Goal: Task Accomplishment & Management: Complete application form

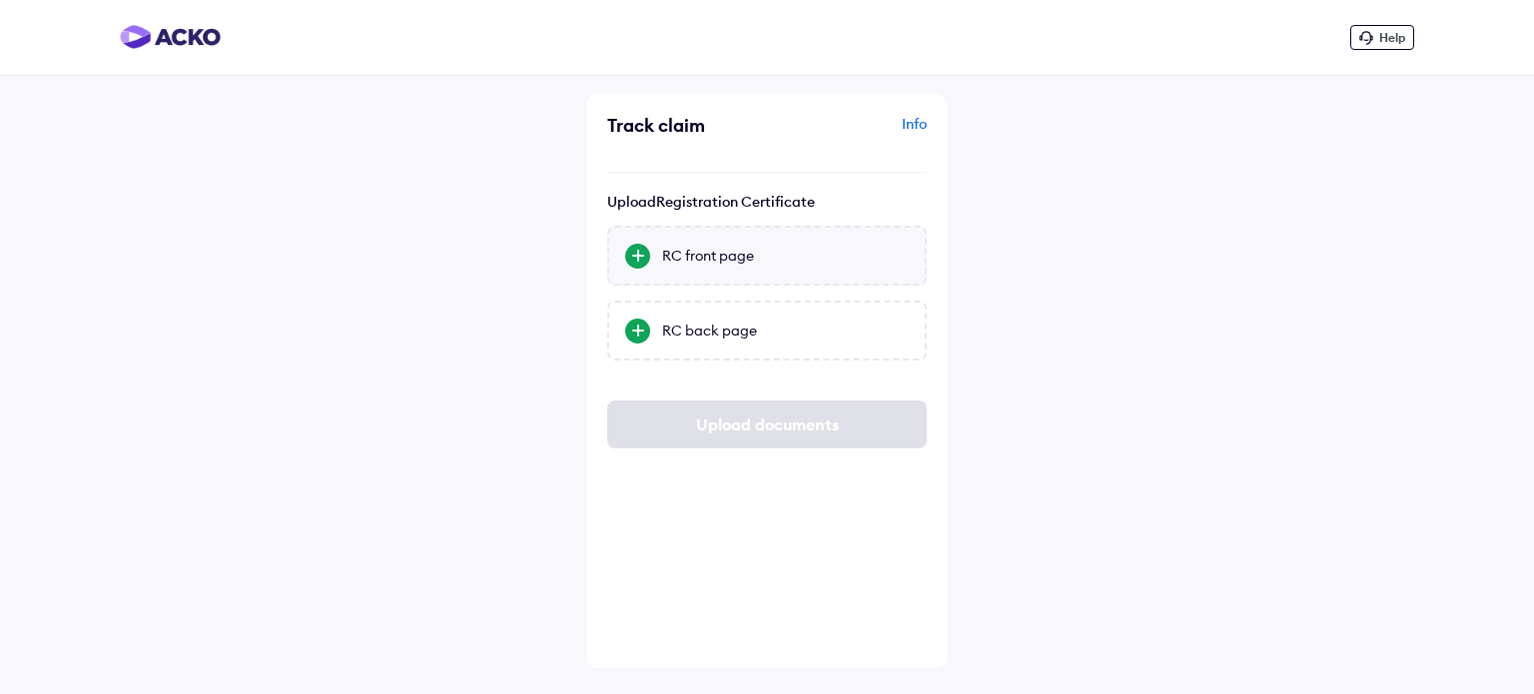
click at [741, 253] on div "RC front page" at bounding box center [785, 256] width 247 height 20
click at [0, 0] on input "RC front page" at bounding box center [0, 0] width 0 height 0
click at [715, 346] on div "RC back page" at bounding box center [767, 331] width 320 height 60
click at [0, 0] on input "RC back page" at bounding box center [0, 0] width 0 height 0
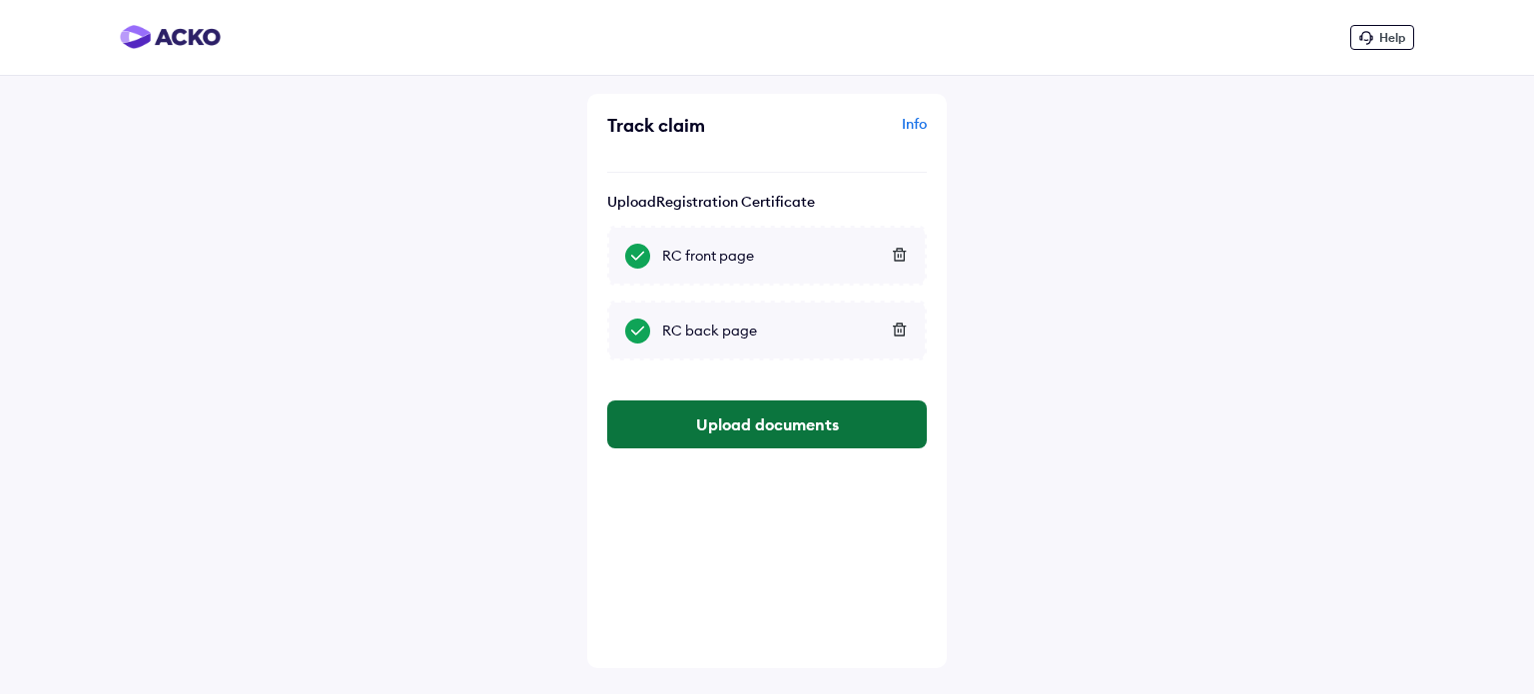
click at [717, 422] on button "Upload documents" at bounding box center [767, 425] width 320 height 48
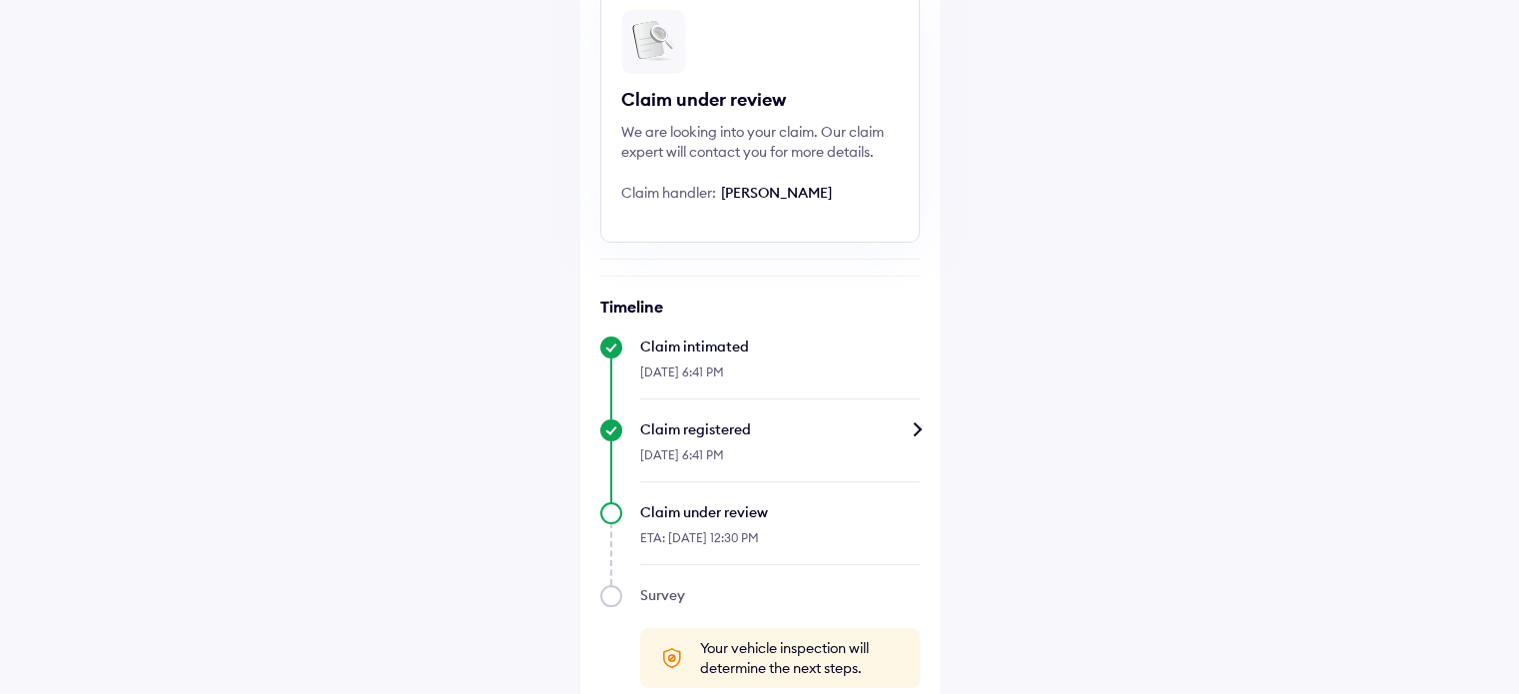
scroll to position [198, 0]
